Goal: Task Accomplishment & Management: Use online tool/utility

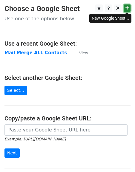
click at [128, 9] on icon at bounding box center [126, 8] width 3 height 4
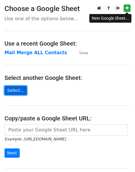
click at [10, 88] on link "Select..." at bounding box center [15, 90] width 22 height 9
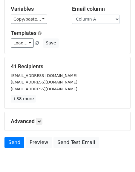
scroll to position [57, 0]
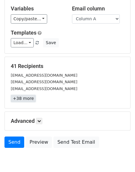
click at [24, 98] on link "+38 more" at bounding box center [23, 98] width 25 height 7
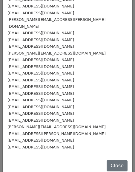
scroll to position [0, 0]
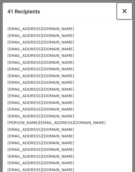
click at [124, 10] on span "×" at bounding box center [124, 11] width 6 height 8
